Goal: Navigation & Orientation: Find specific page/section

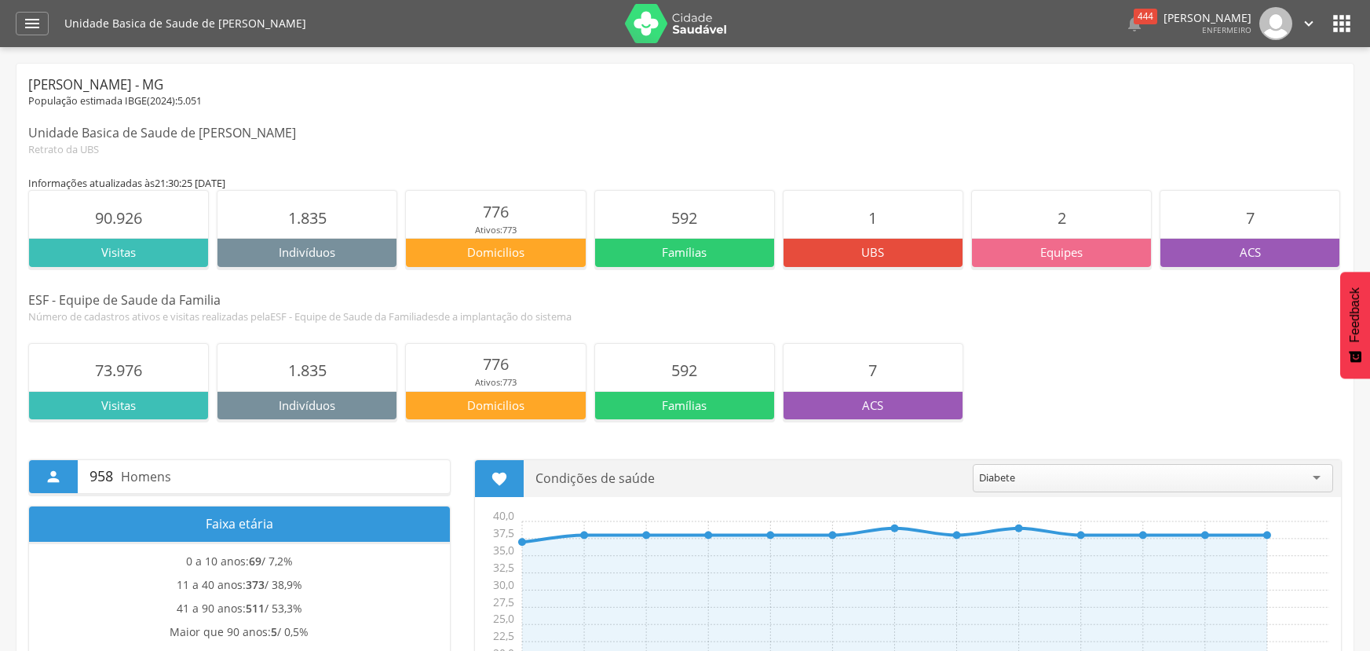
click at [360, 250] on p "Indivíduos" at bounding box center [307, 252] width 179 height 16
click at [353, 265] on div "Indivíduos" at bounding box center [307, 252] width 179 height 28
click at [360, 258] on p "Indivíduos" at bounding box center [307, 252] width 179 height 16
click at [1307, 24] on icon "" at bounding box center [1308, 23] width 17 height 17
click at [1348, 19] on icon "" at bounding box center [1341, 23] width 25 height 25
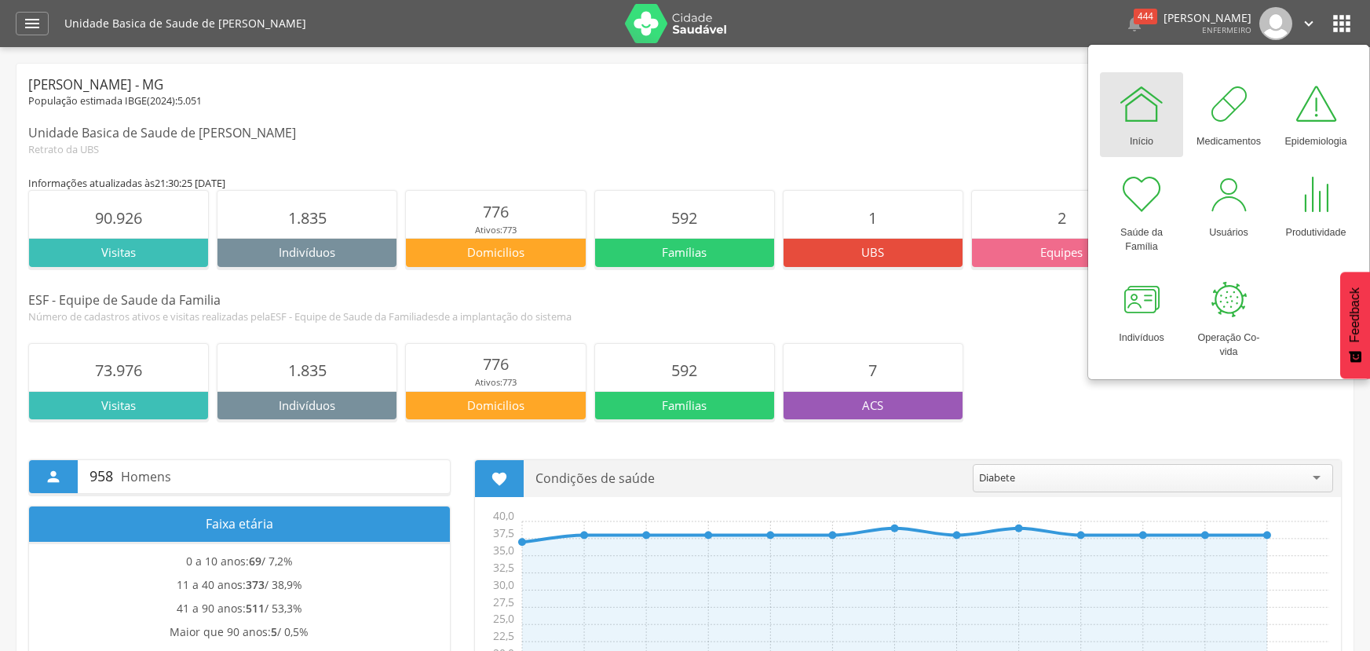
click at [1278, 20] on img at bounding box center [1276, 23] width 33 height 33
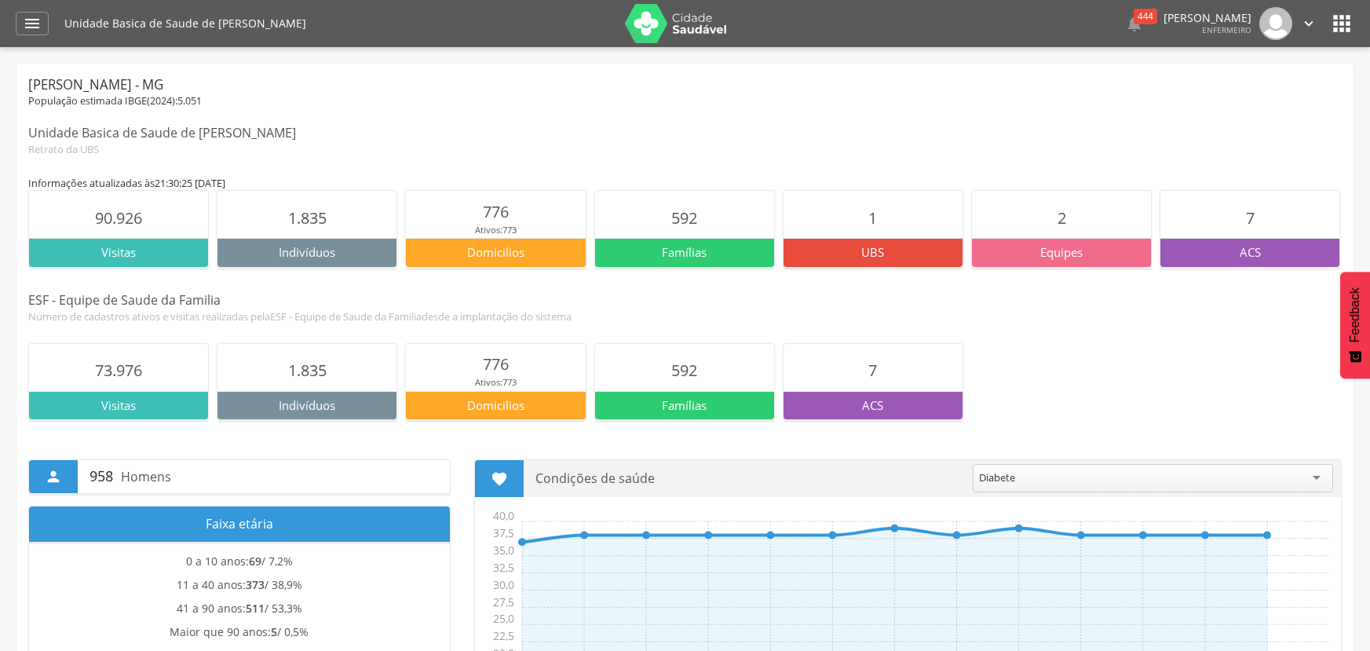
click at [1312, 20] on icon "" at bounding box center [1308, 23] width 17 height 17
click at [1216, 90] on link "Sair" at bounding box center [1255, 91] width 124 height 20
click at [1344, 22] on icon "" at bounding box center [1341, 23] width 25 height 25
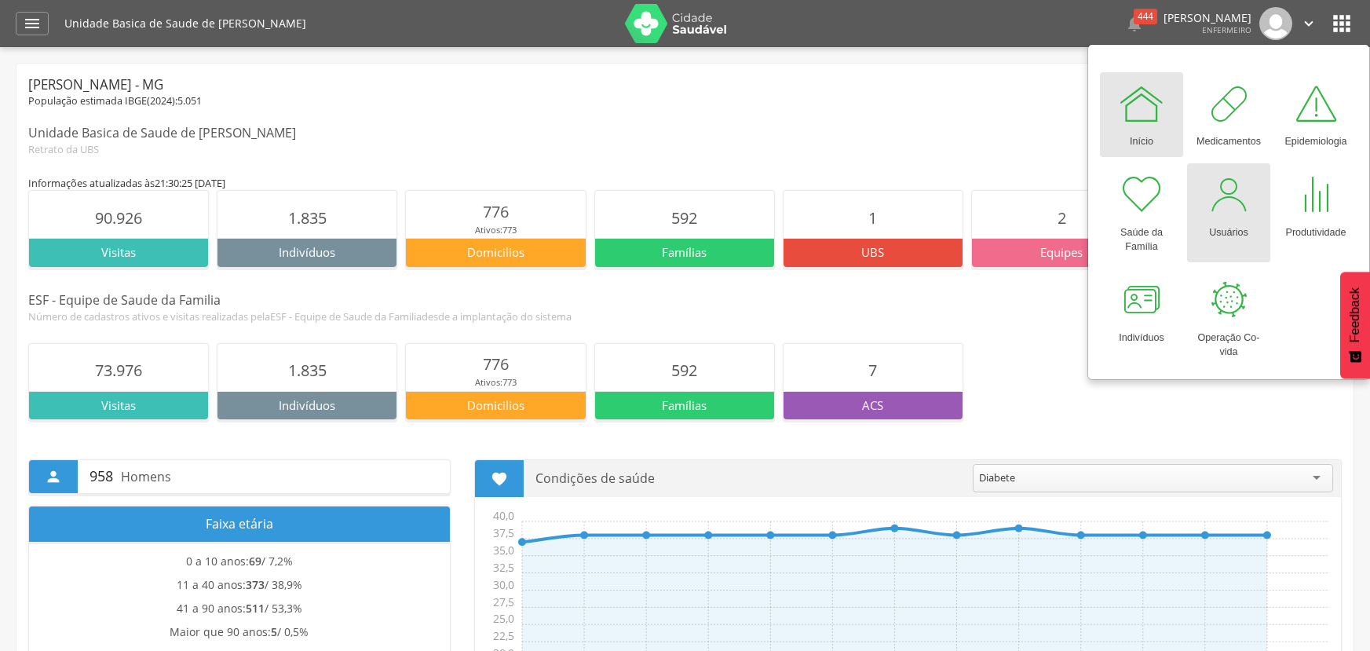
click at [1234, 205] on div at bounding box center [1228, 194] width 47 height 47
